Goal: Information Seeking & Learning: Learn about a topic

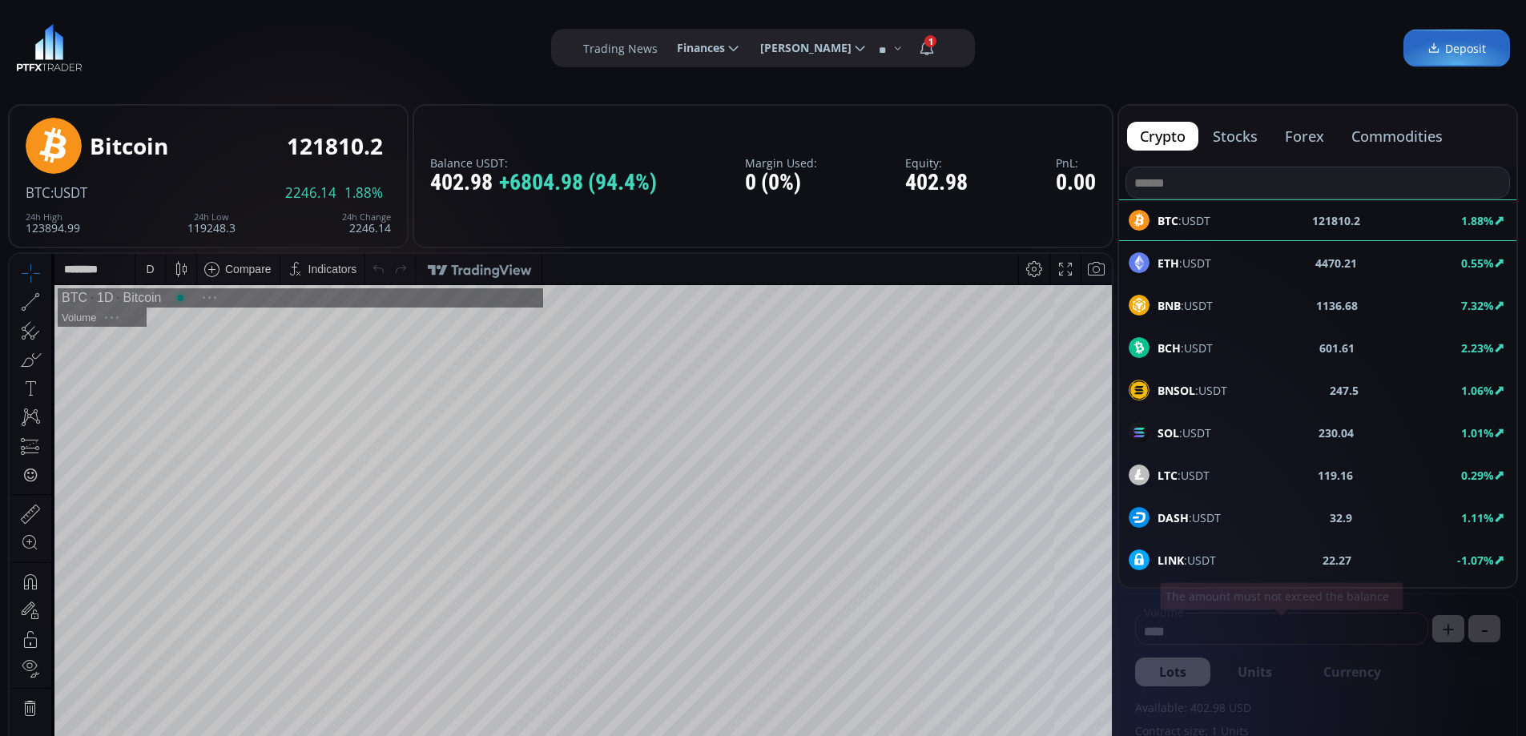
scroll to position [223, 0]
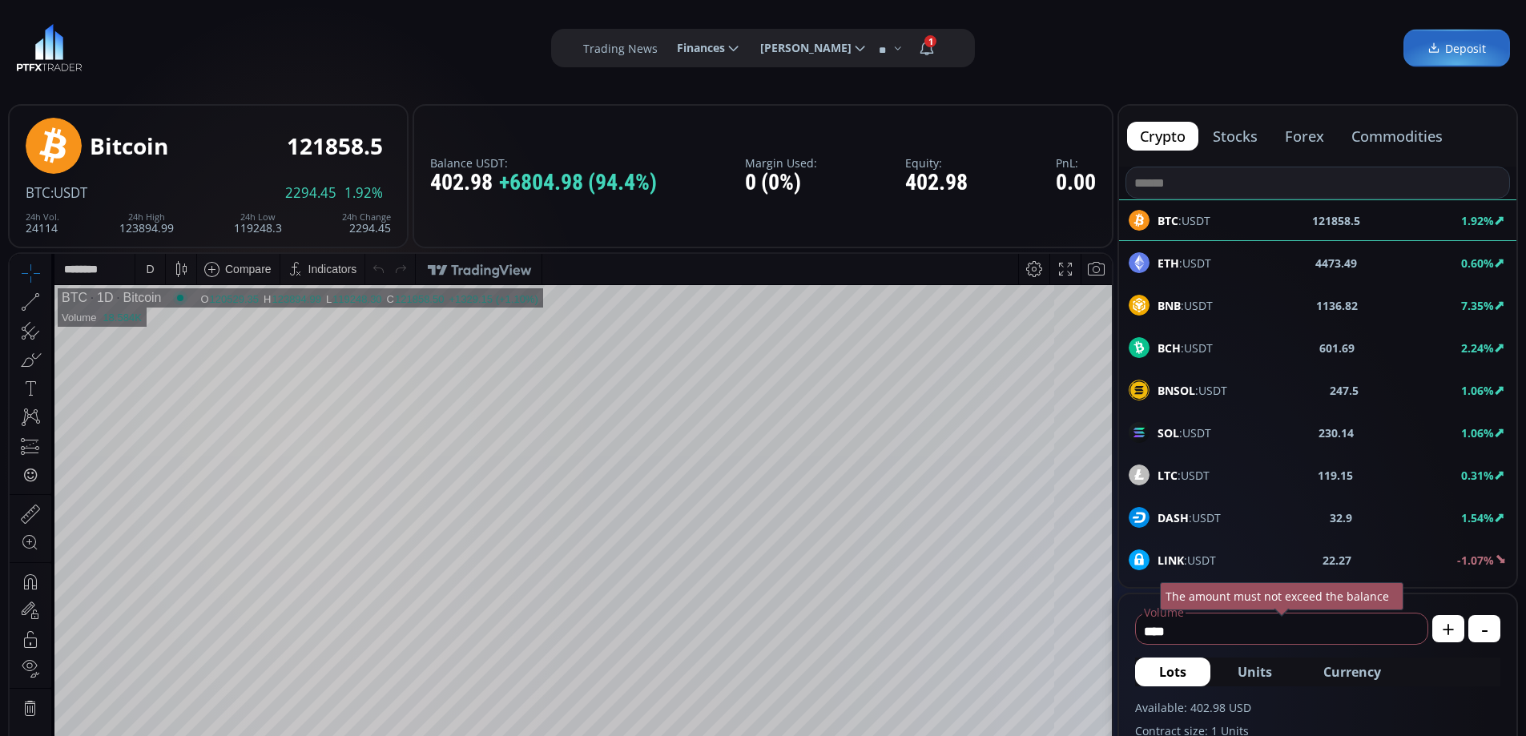
click at [1313, 139] on button "forex" at bounding box center [1304, 136] width 65 height 29
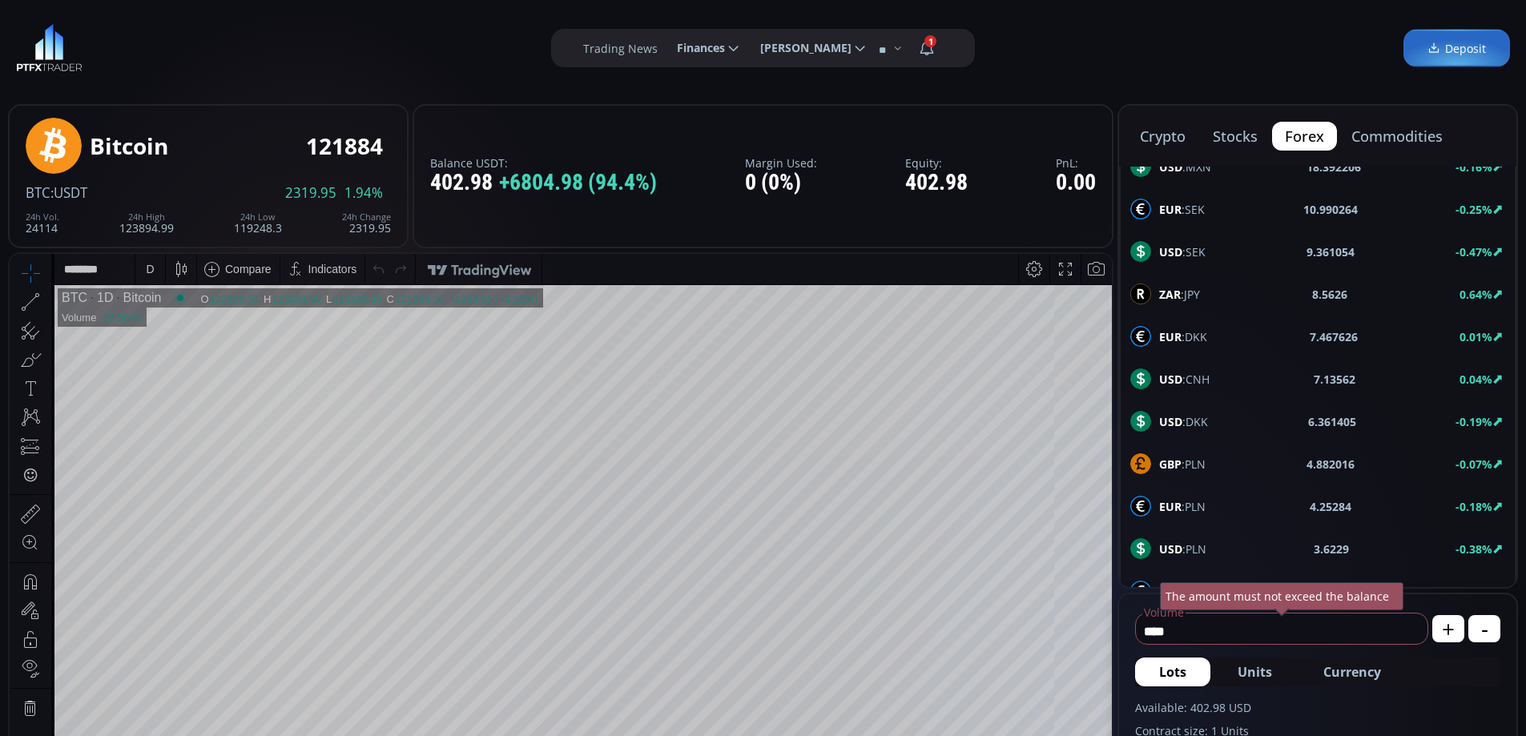
scroll to position [481, 0]
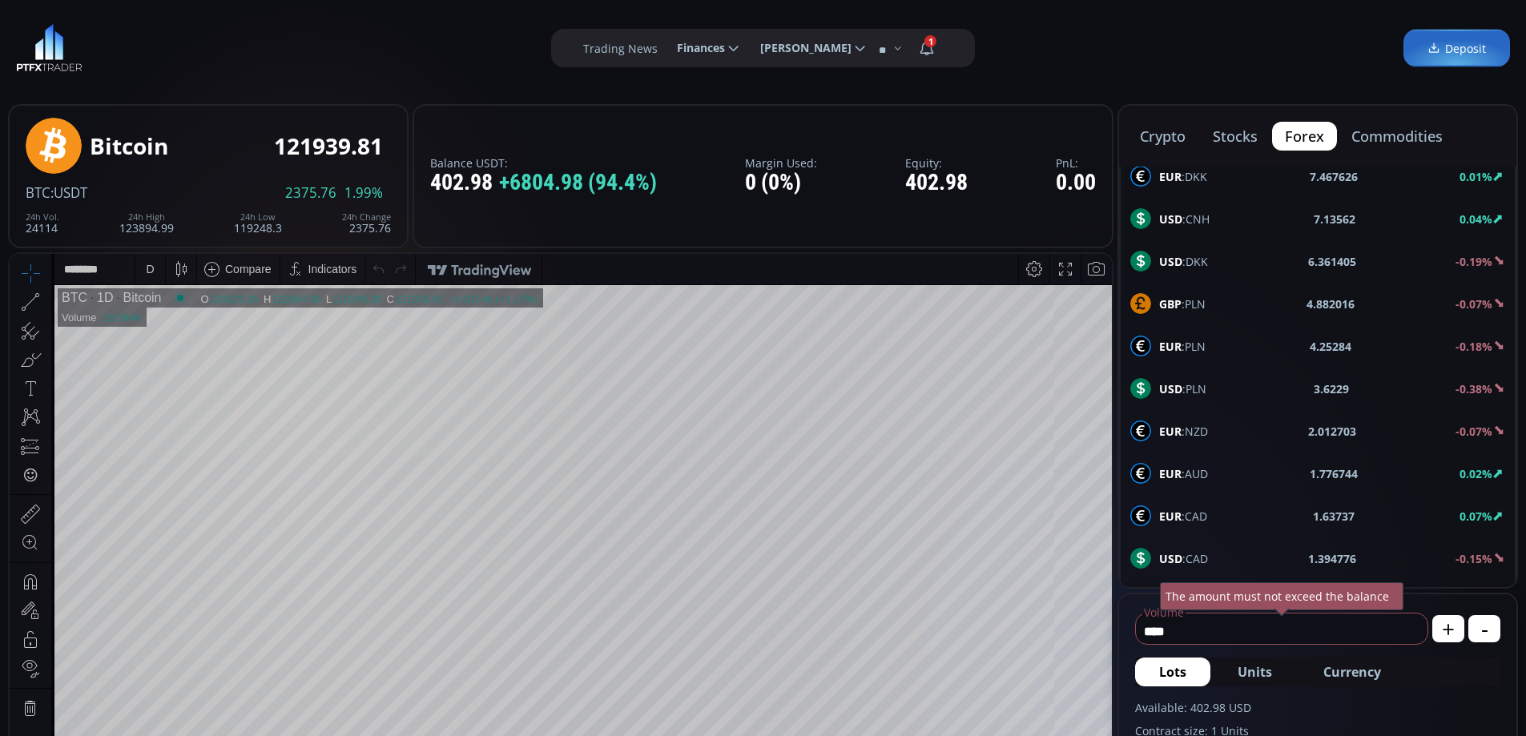
click at [1195, 554] on span "USD :CAD" at bounding box center [1183, 558] width 49 height 17
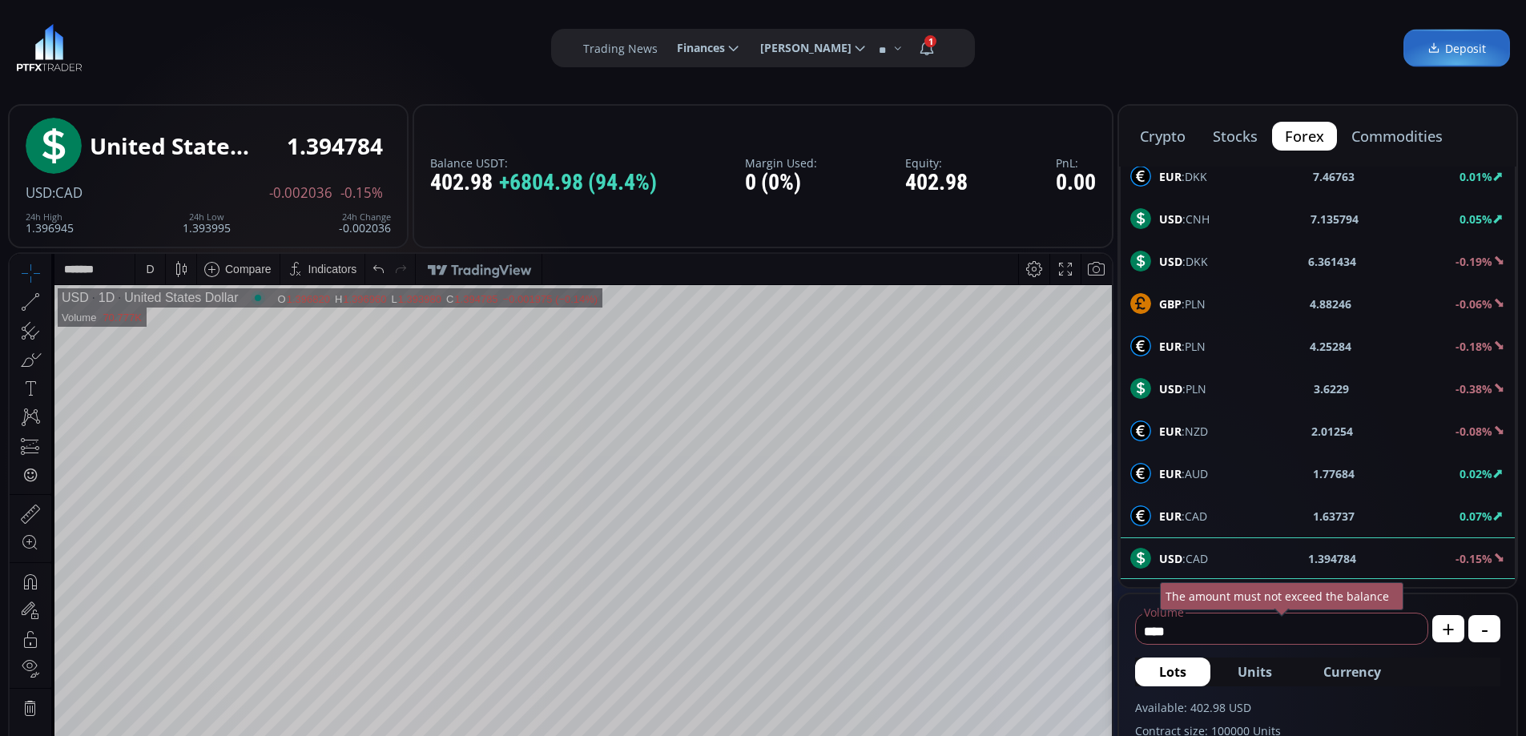
click at [150, 270] on div "D" at bounding box center [150, 269] width 8 height 13
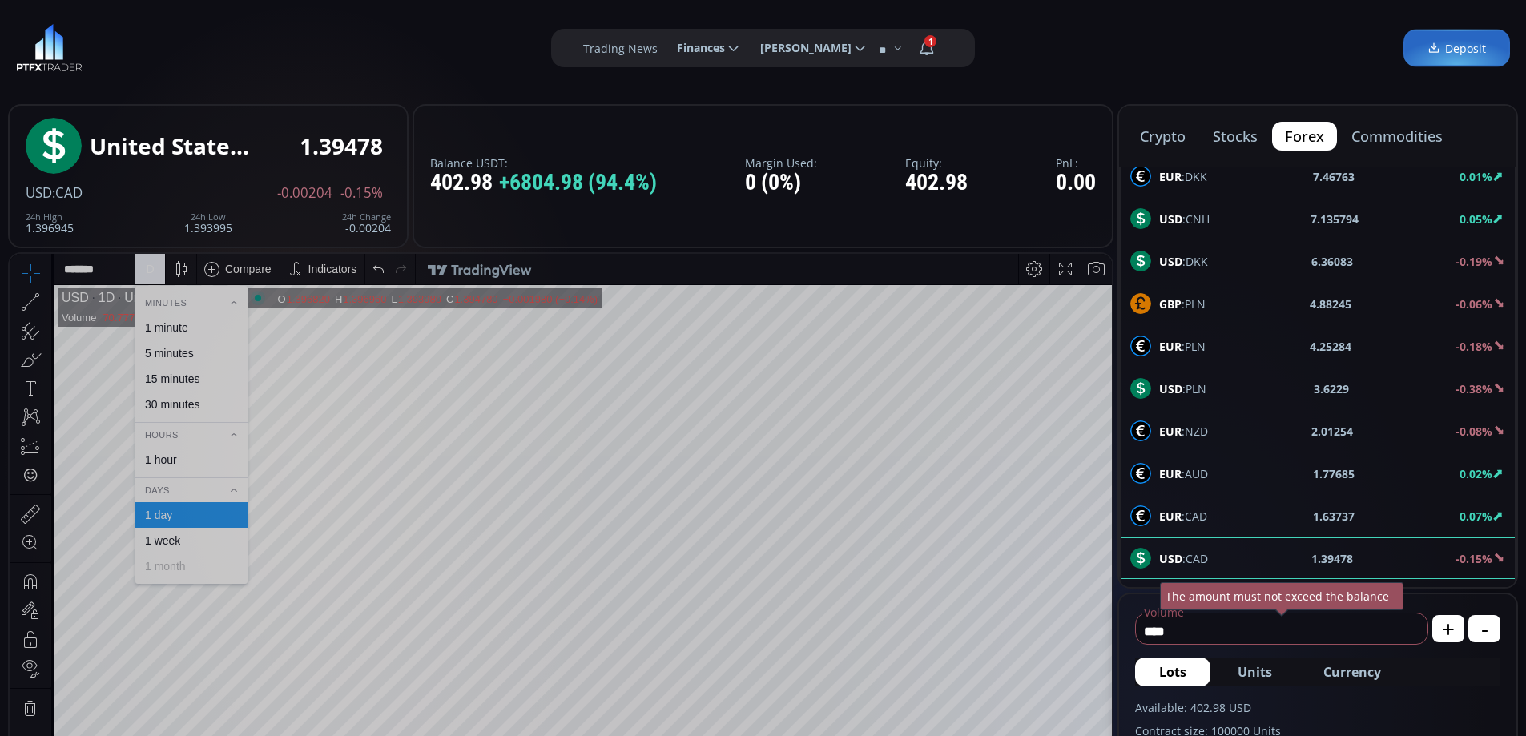
click at [177, 461] on div "1 hour" at bounding box center [191, 459] width 98 height 13
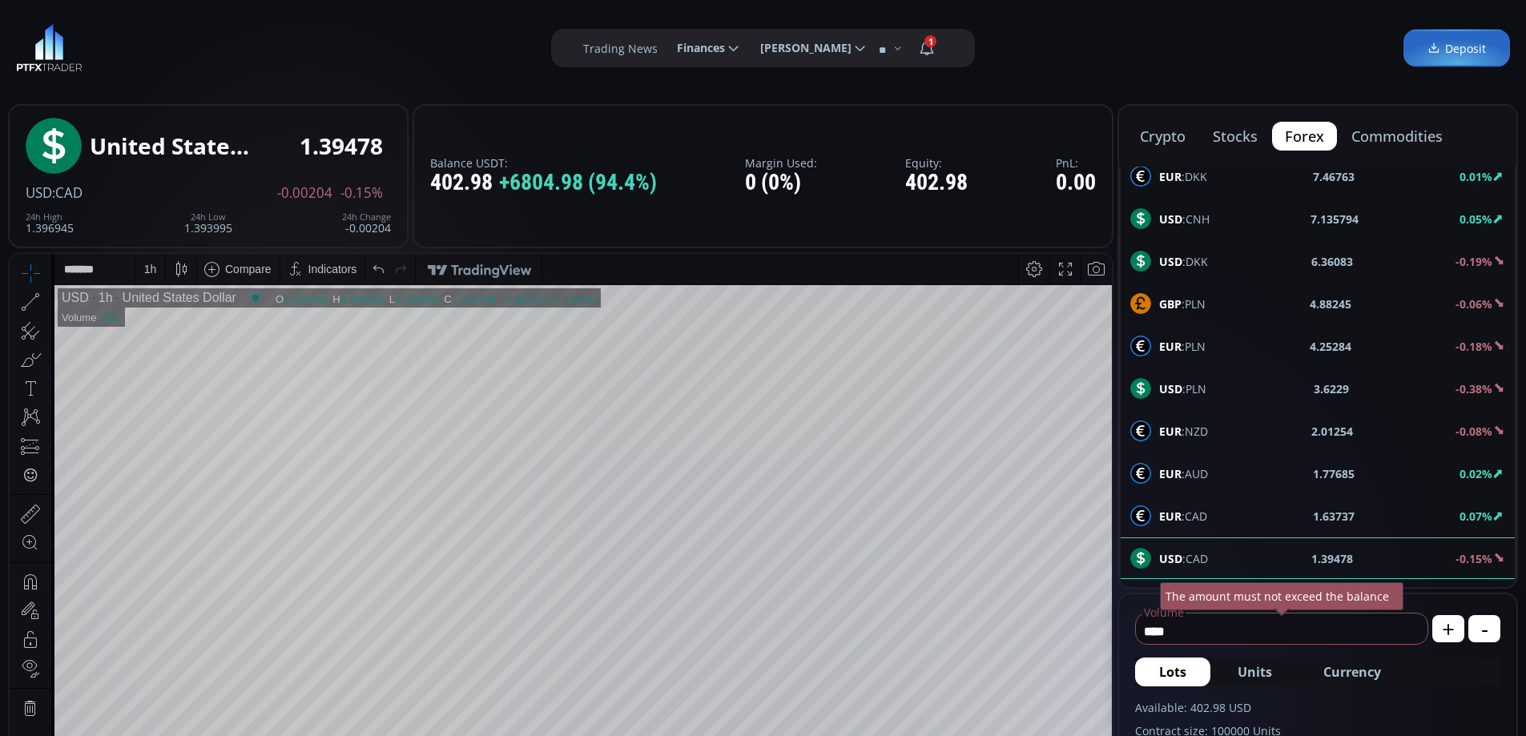
click at [1090, 254] on html "Date Range 5y 1y 3m 1m 5d 1d 17:06:12 (UTC) log auto USD 1h United States Dolla…" at bounding box center [561, 627] width 1102 height 747
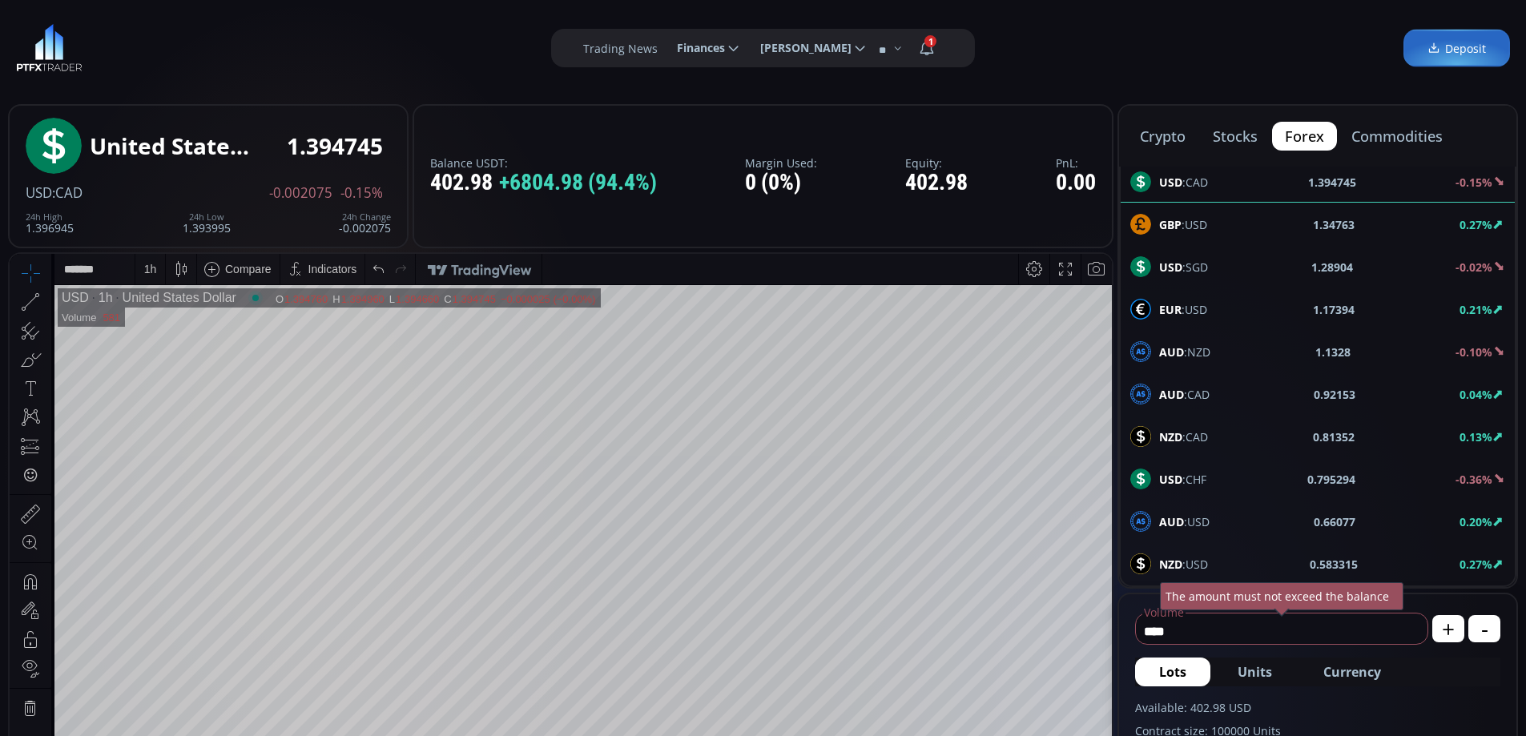
scroll to position [777, 0]
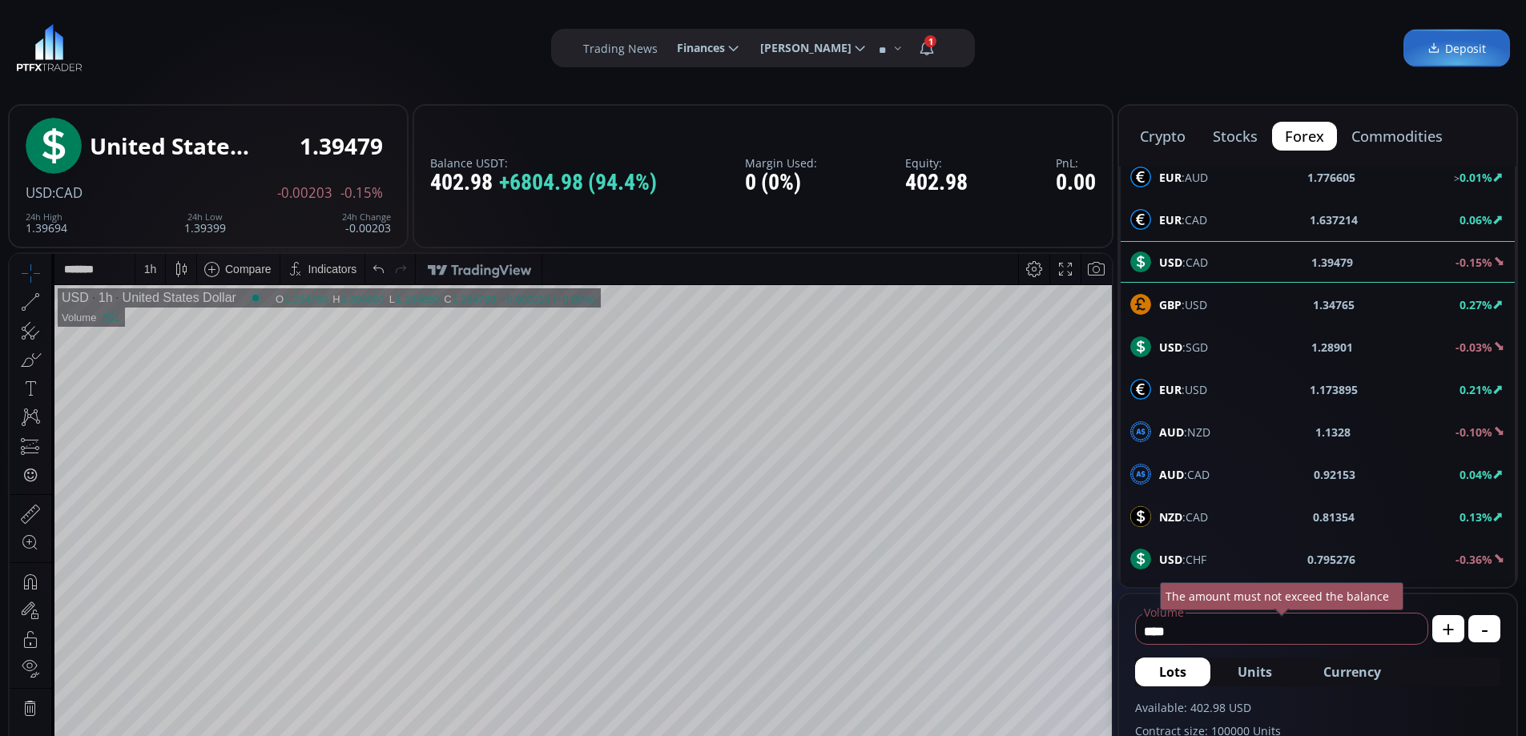
click at [1183, 307] on span "GBP :USD" at bounding box center [1183, 304] width 48 height 17
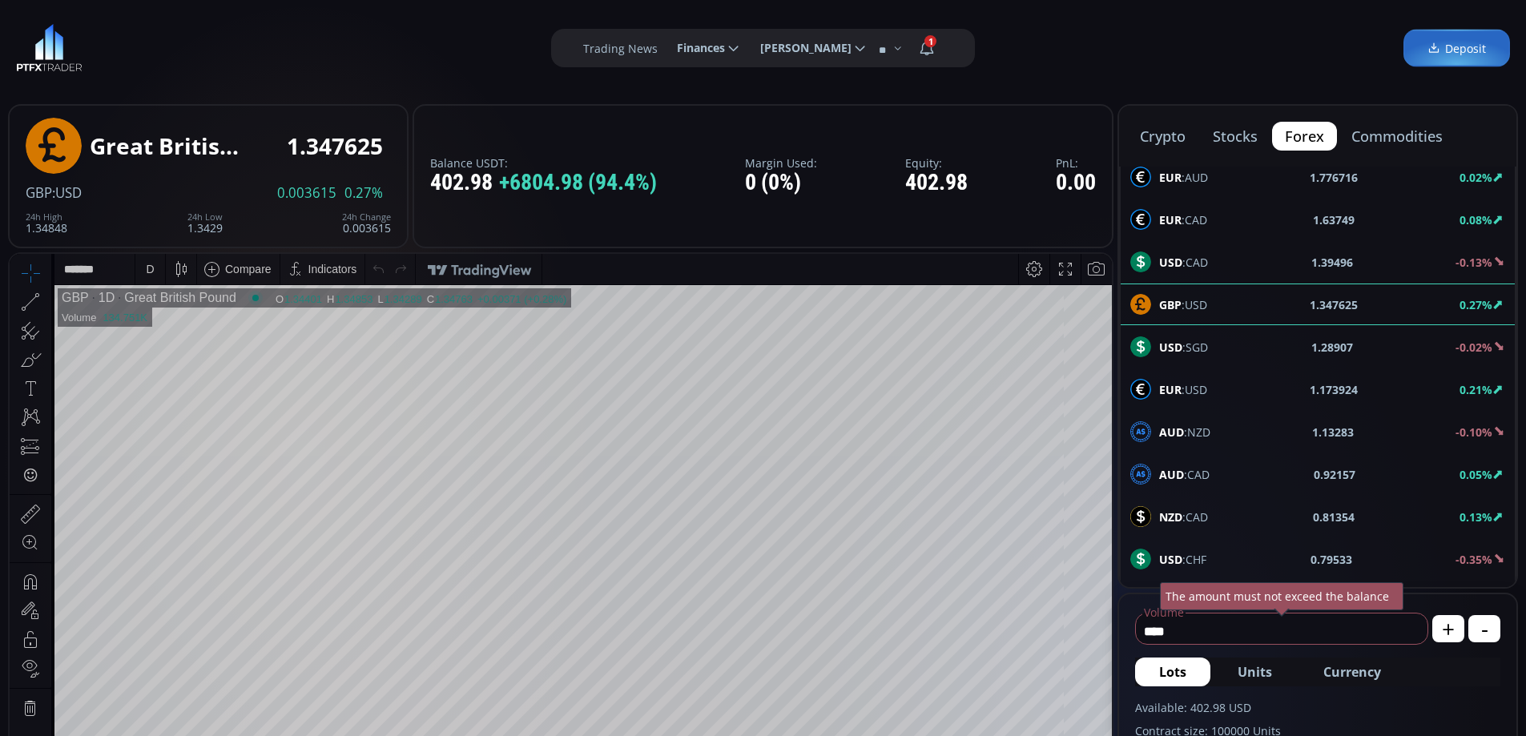
click at [144, 270] on div "D" at bounding box center [150, 269] width 14 height 30
click at [164, 463] on div "1 hour" at bounding box center [161, 459] width 32 height 13
click at [1190, 555] on span "USD :CHF" at bounding box center [1182, 559] width 47 height 17
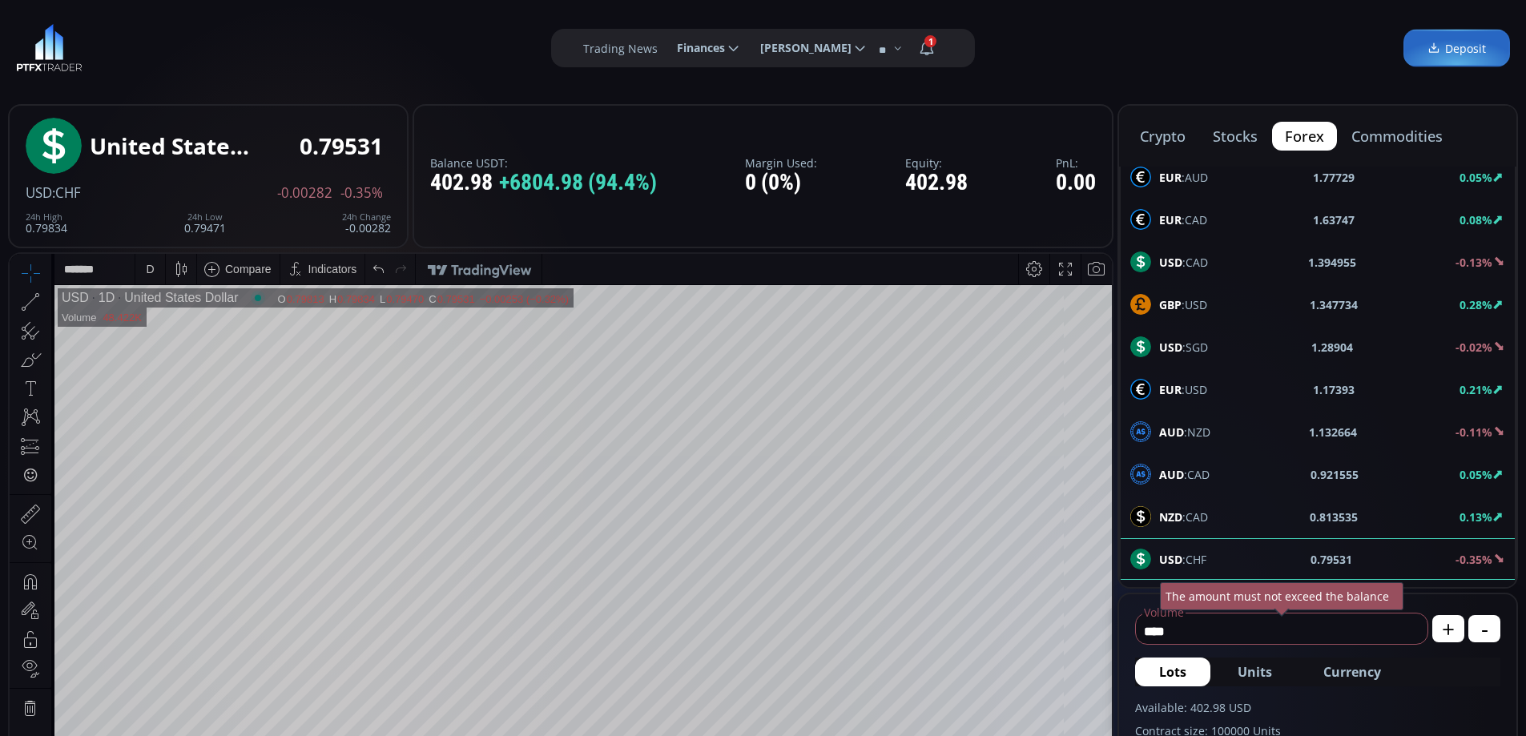
scroll to position [857, 0]
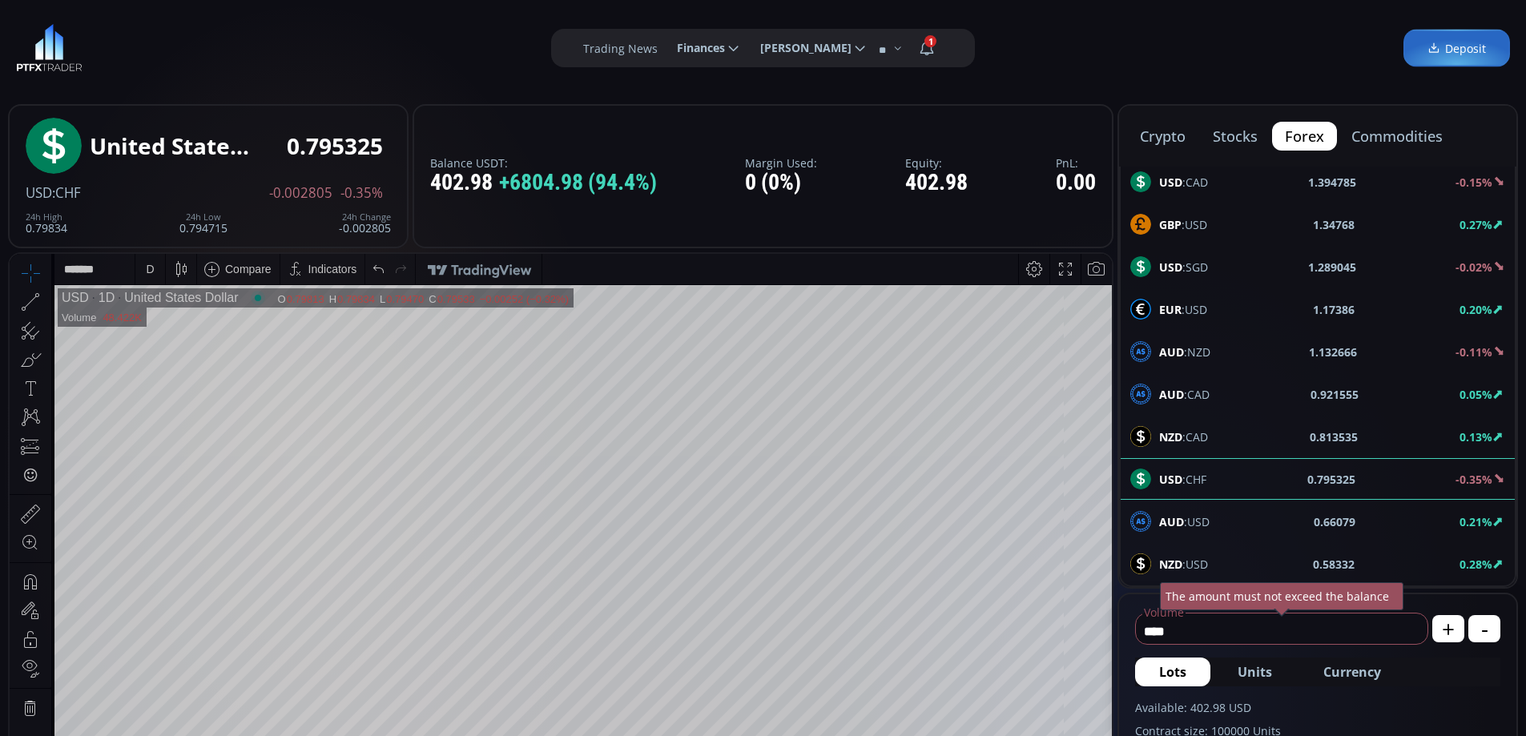
click at [1207, 563] on span "NZD :USD" at bounding box center [1183, 564] width 49 height 17
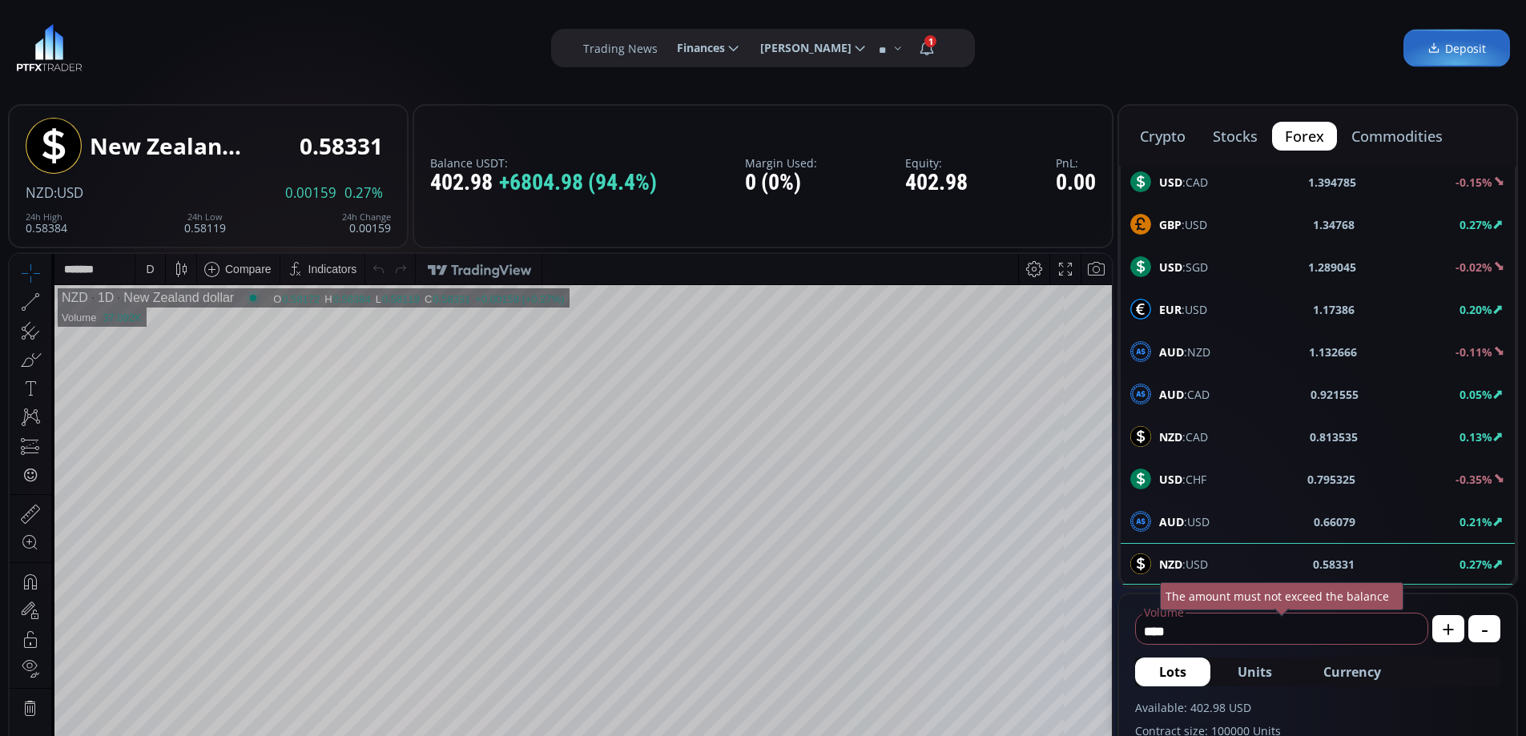
click at [151, 270] on div "D" at bounding box center [150, 269] width 8 height 13
click at [164, 456] on div "1 hour" at bounding box center [161, 459] width 32 height 13
